Goal: Task Accomplishment & Management: Use online tool/utility

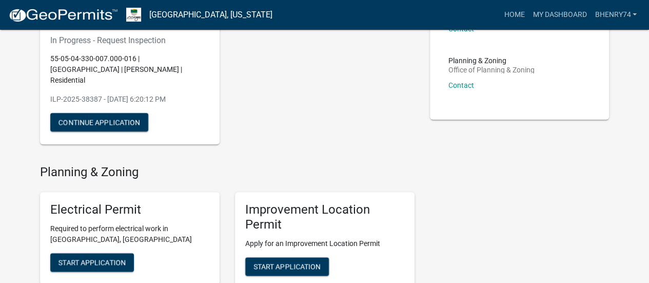
scroll to position [116, 0]
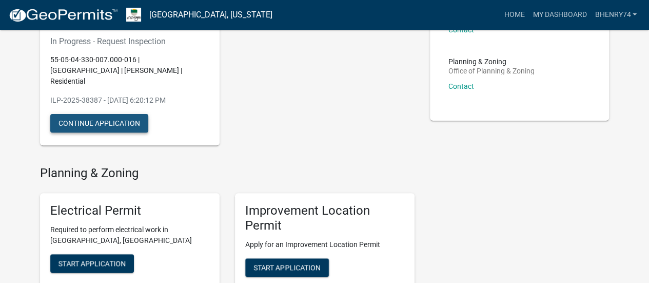
click at [128, 114] on button "Continue Application" at bounding box center [99, 123] width 98 height 18
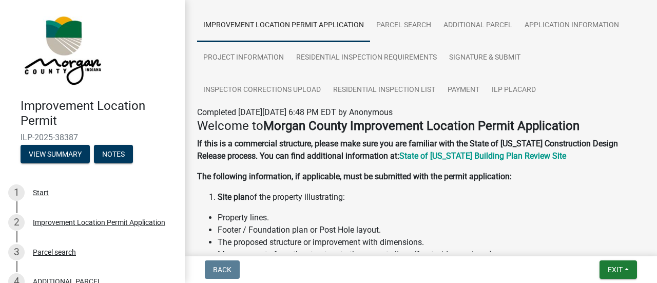
scroll to position [70, 0]
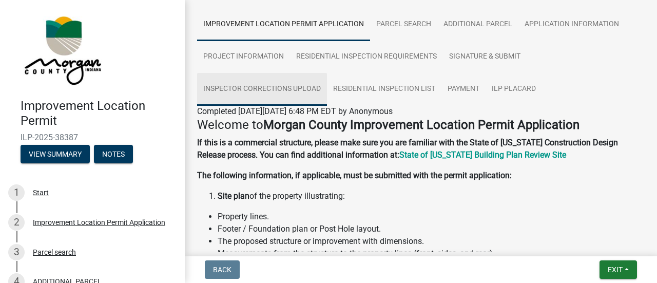
click at [276, 89] on link "Inspector Corrections Upload" at bounding box center [262, 89] width 130 height 33
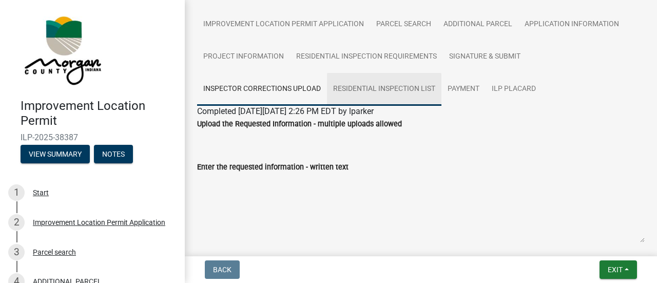
click at [387, 87] on link "Residential Inspection List" at bounding box center [384, 89] width 114 height 33
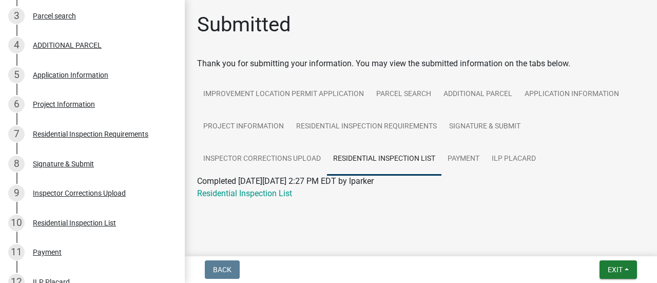
scroll to position [238, 0]
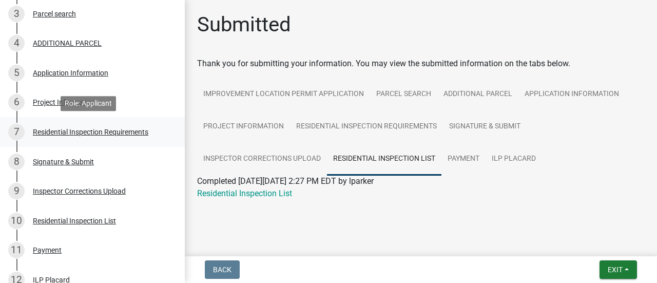
click at [109, 132] on div "Residential Inspection Requirements" at bounding box center [90, 131] width 115 height 7
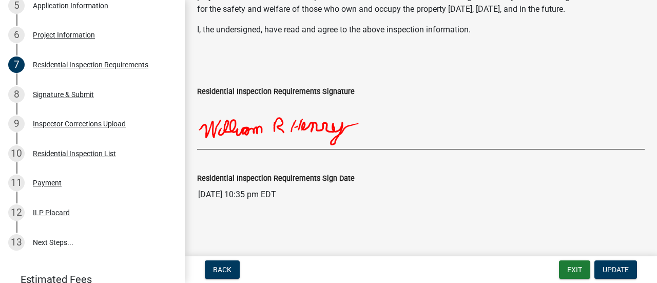
scroll to position [305, 0]
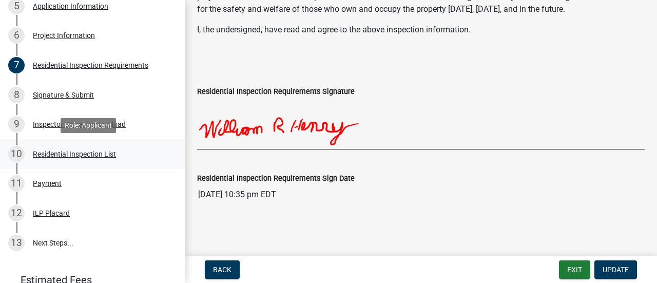
click at [69, 155] on div "Residential Inspection List" at bounding box center [74, 153] width 83 height 7
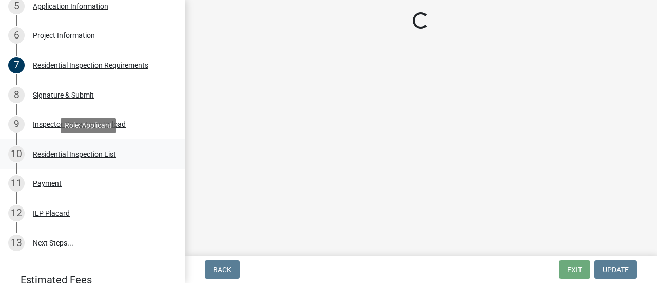
scroll to position [0, 0]
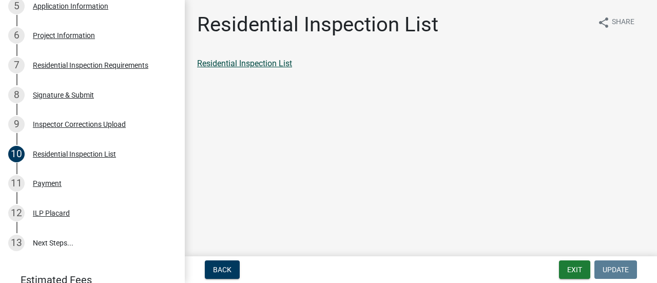
click at [244, 63] on link "Residential Inspection List" at bounding box center [244, 63] width 95 height 10
click at [53, 214] on div "ILP Placard" at bounding box center [51, 212] width 37 height 7
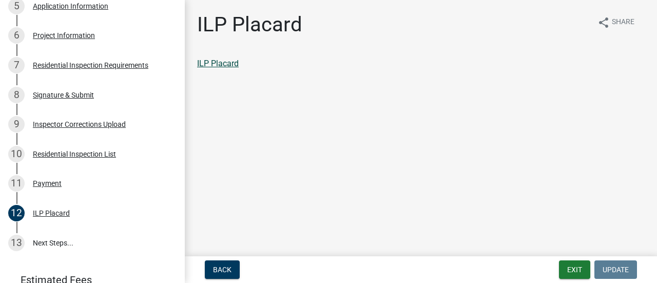
click at [216, 68] on link "ILP Placard" at bounding box center [218, 63] width 42 height 10
click at [54, 236] on link "13 Next Steps..." at bounding box center [92, 243] width 185 height 30
click at [49, 242] on link "13 Next Steps..." at bounding box center [92, 243] width 185 height 30
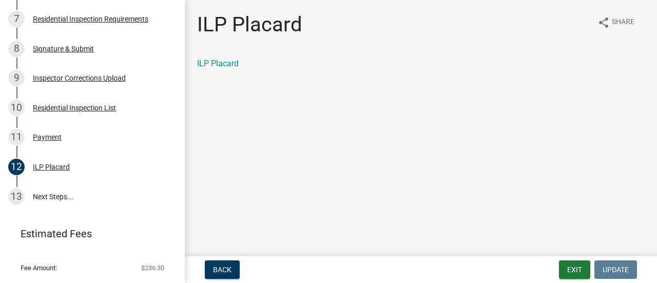
scroll to position [374, 0]
